Goal: Task Accomplishment & Management: Use online tool/utility

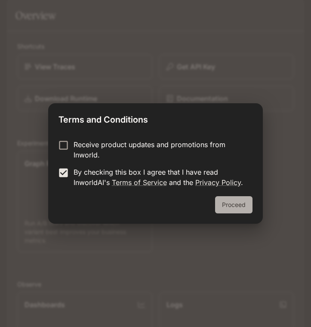
click at [234, 210] on button "Proceed" at bounding box center [233, 204] width 37 height 17
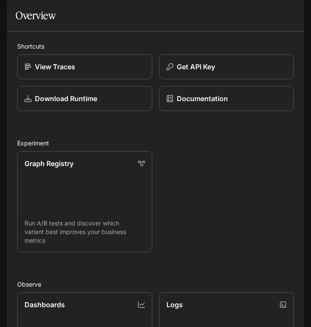
scroll to position [132, 0]
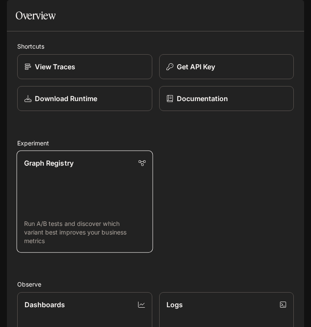
click at [89, 151] on link "Graph Registry Run A/B tests and discover which variant best improves your busi…" at bounding box center [84, 202] width 136 height 102
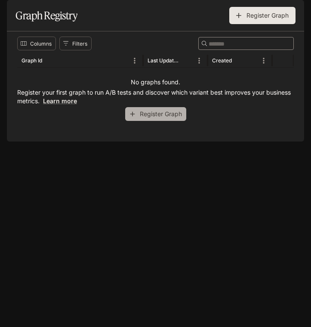
click at [164, 121] on button "Register Graph" at bounding box center [155, 114] width 61 height 14
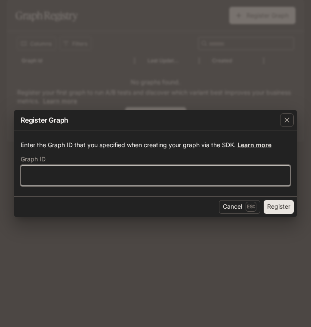
click at [222, 171] on input "text" at bounding box center [155, 175] width 269 height 9
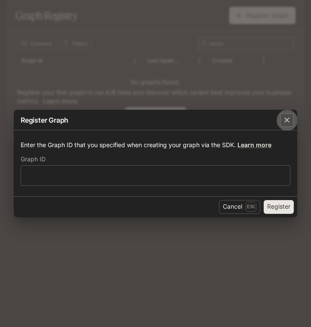
click at [289, 122] on icon "button" at bounding box center [287, 120] width 9 height 9
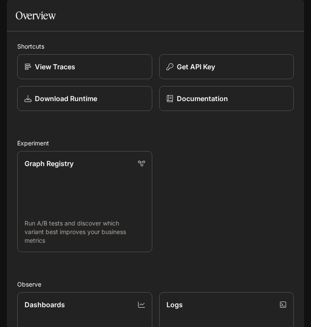
click at [14, 12] on icon "open drawer" at bounding box center [14, 12] width 9 height 9
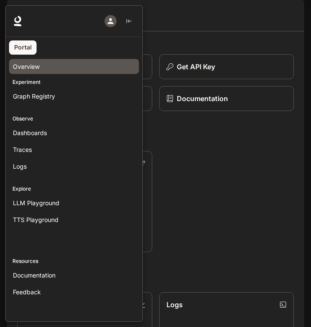
click at [28, 65] on span "Overview" at bounding box center [26, 66] width 27 height 9
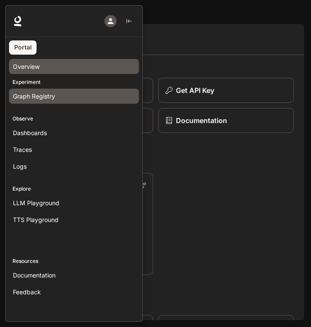
click at [47, 93] on span "Graph Registry" at bounding box center [34, 96] width 42 height 9
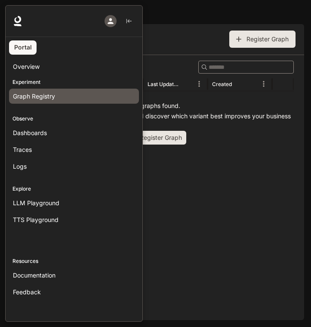
click at [192, 108] on div at bounding box center [160, 163] width 311 height 317
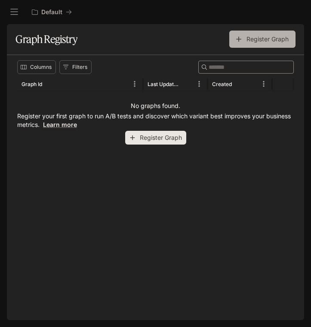
click at [284, 36] on button "Register Graph" at bounding box center [262, 39] width 66 height 17
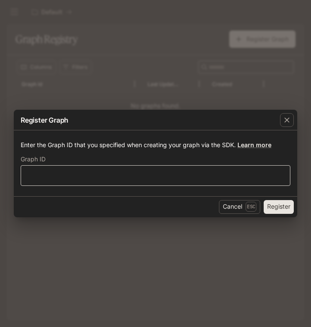
click at [264, 168] on div "​" at bounding box center [156, 175] width 270 height 21
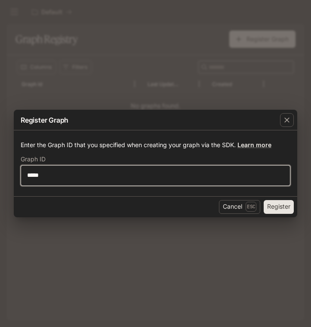
type input "*****"
click at [264, 200] on button "Register" at bounding box center [279, 207] width 30 height 14
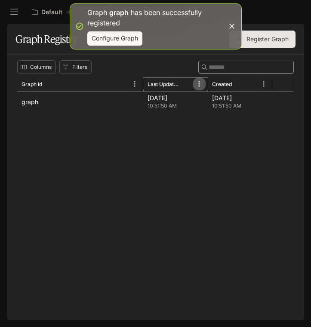
click at [205, 84] on button "Menu" at bounding box center [199, 83] width 13 height 13
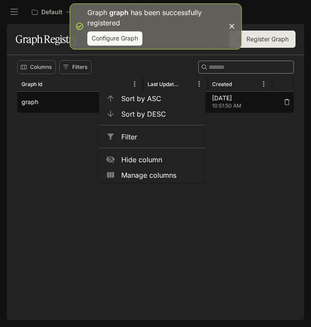
click at [234, 106] on span "10:51:50 AM" at bounding box center [240, 106] width 56 height 9
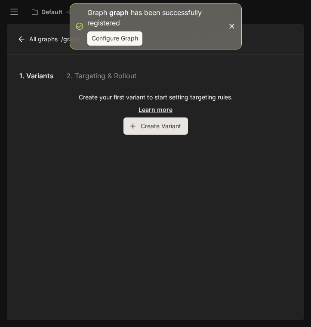
click at [175, 126] on button "Create Variant" at bounding box center [155, 125] width 65 height 17
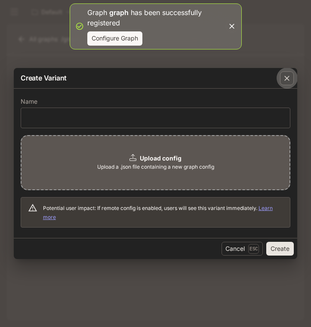
click at [287, 79] on icon "button" at bounding box center [287, 78] width 9 height 9
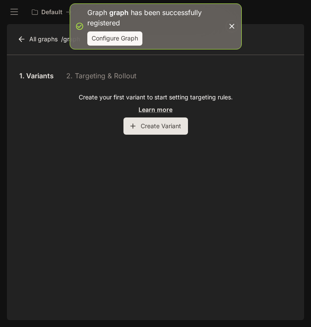
click at [231, 23] on icon "button" at bounding box center [232, 26] width 9 height 9
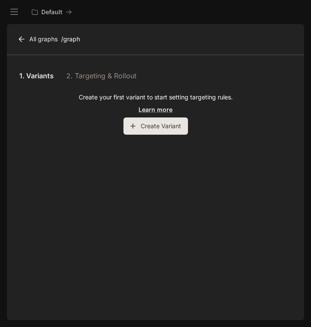
click at [131, 99] on p "Create your first variant to start setting targeting rules." at bounding box center [156, 97] width 154 height 9
click at [164, 120] on button "Create Variant" at bounding box center [155, 125] width 65 height 17
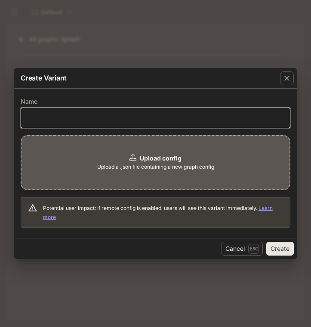
click at [159, 114] on input "text" at bounding box center [155, 118] width 269 height 9
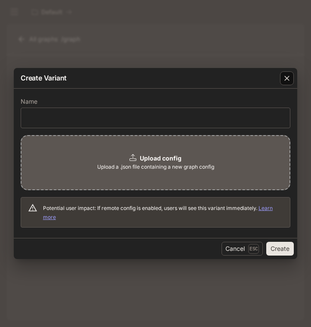
click at [284, 77] on icon "button" at bounding box center [287, 78] width 9 height 9
